Goal: Communication & Community: Answer question/provide support

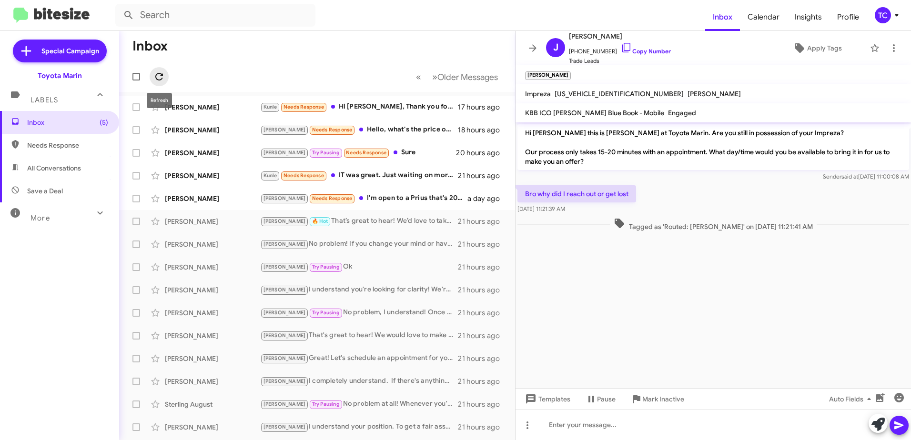
click at [152, 76] on span at bounding box center [159, 76] width 19 height 11
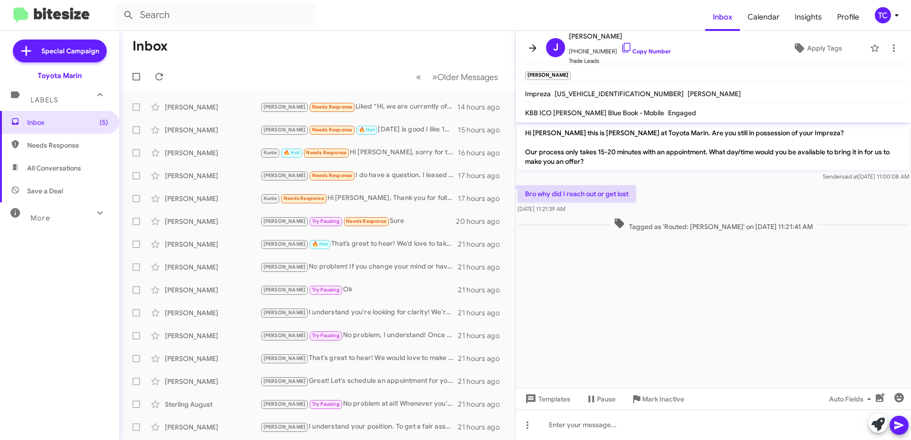
click at [536, 51] on icon at bounding box center [532, 47] width 11 height 11
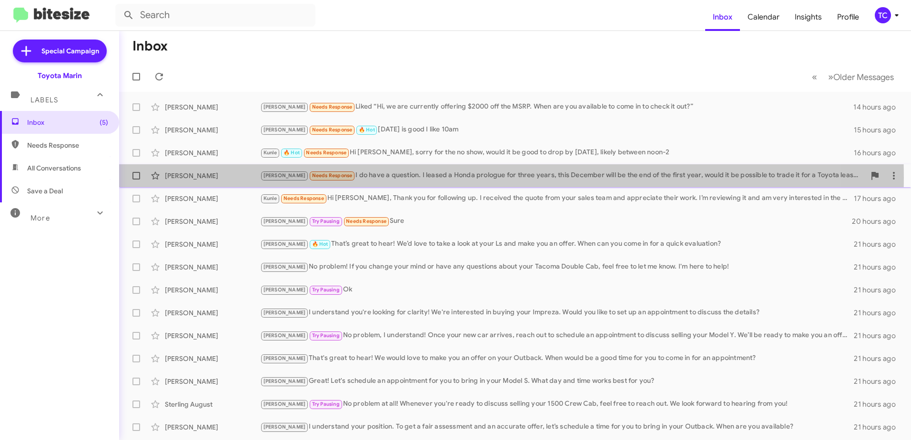
click at [388, 178] on div "[PERSON_NAME] Needs Response I do have a question. I leased a Honda prologue fo…" at bounding box center [562, 175] width 605 height 11
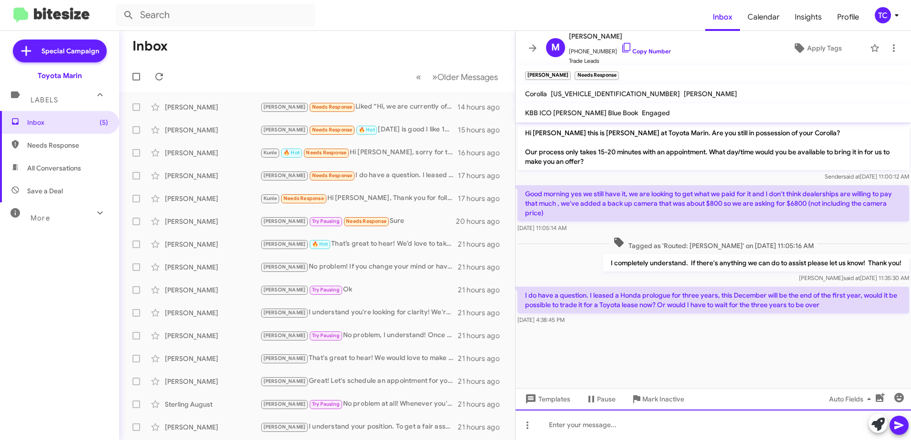
click at [721, 420] on div at bounding box center [714, 425] width 396 height 31
click at [550, 427] on div "Honda does not allow other manufacturers to take in their leases." at bounding box center [714, 425] width 396 height 31
click at [807, 425] on div "Unfortunately, Honda does not allow other manufacturers to take in their leases." at bounding box center [714, 425] width 396 height 31
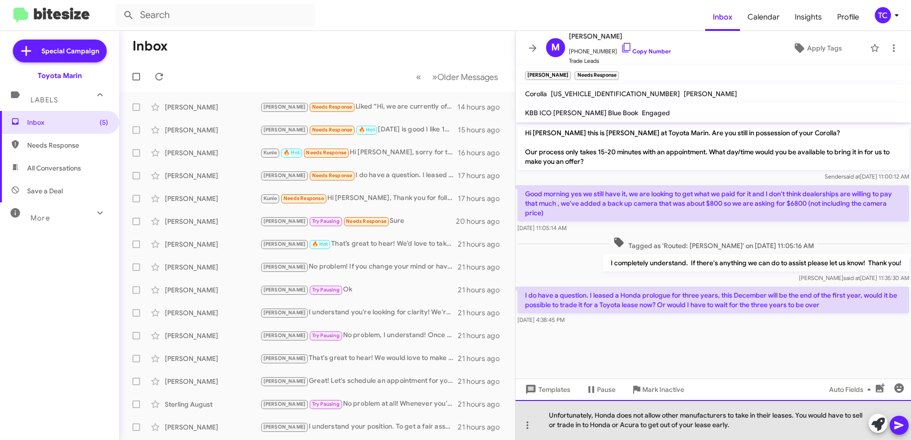
click at [795, 428] on div "Unfortunately, Honda does not allow other manufacturers to take in their leases…" at bounding box center [714, 420] width 396 height 40
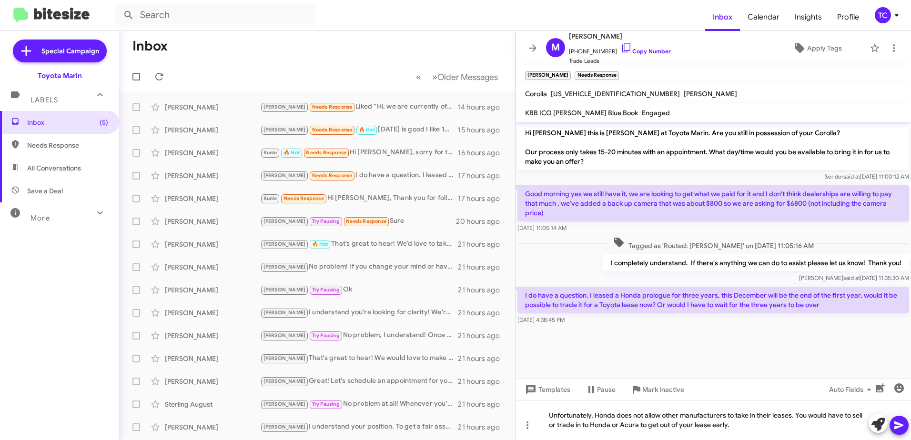
click at [900, 423] on icon at bounding box center [899, 425] width 11 height 11
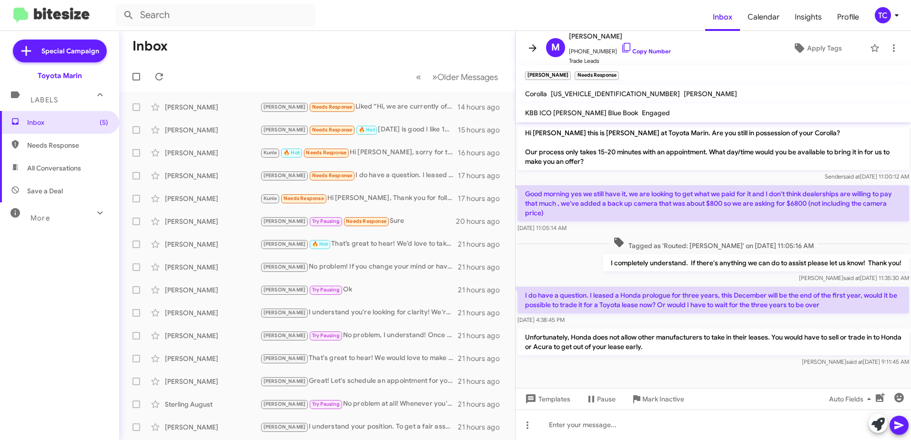
click at [534, 51] on icon at bounding box center [532, 47] width 11 height 11
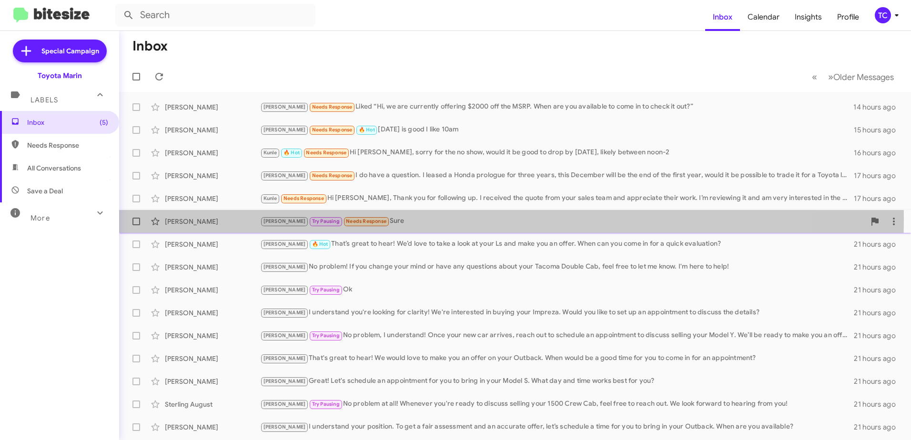
click at [374, 219] on div "[PERSON_NAME] Pausing Needs Response Sure" at bounding box center [562, 221] width 605 height 11
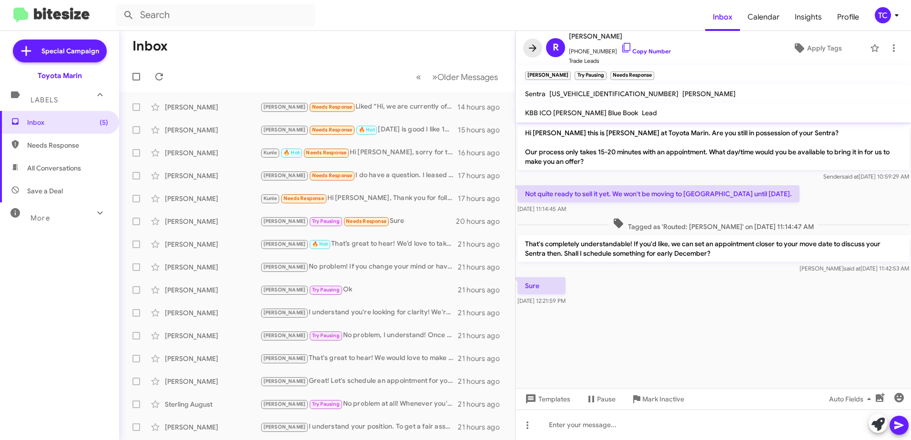
click at [534, 47] on icon at bounding box center [532, 47] width 11 height 11
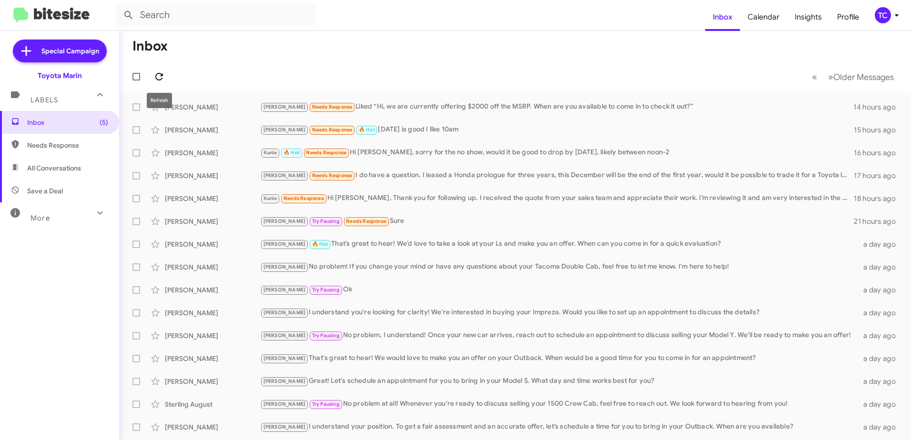
click at [158, 81] on icon at bounding box center [158, 76] width 11 height 11
